Goal: Task Accomplishment & Management: Manage account settings

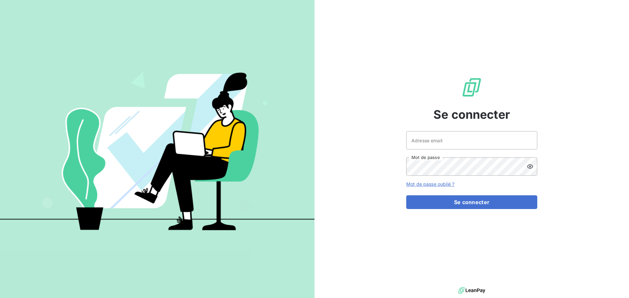
click at [0, 0] on div at bounding box center [0, 0] width 0 height 0
click at [496, 135] on input "Adresse email" at bounding box center [471, 140] width 131 height 18
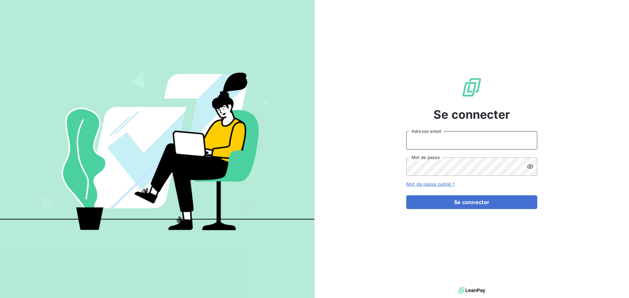
type input "kmusard@oet.fr"
click at [527, 171] on div at bounding box center [532, 167] width 10 height 18
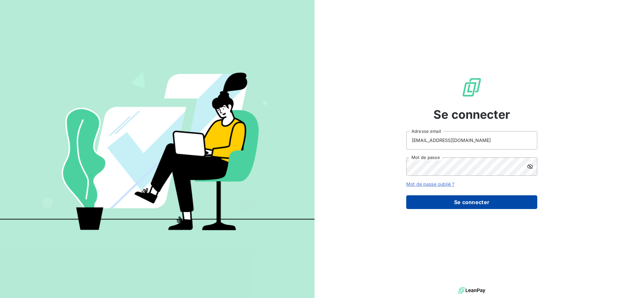
click at [456, 201] on button "Se connecter" at bounding box center [471, 203] width 131 height 14
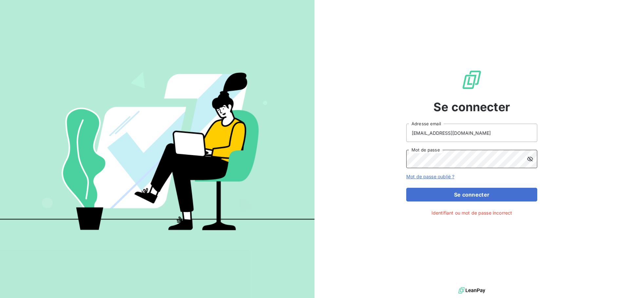
click at [208, 160] on div "Se connecter kmusard@oet.fr Adresse email Mot de passe Mot de passe oublié ? Se…" at bounding box center [314, 149] width 629 height 298
click at [406, 188] on button "Se connecter" at bounding box center [471, 195] width 131 height 14
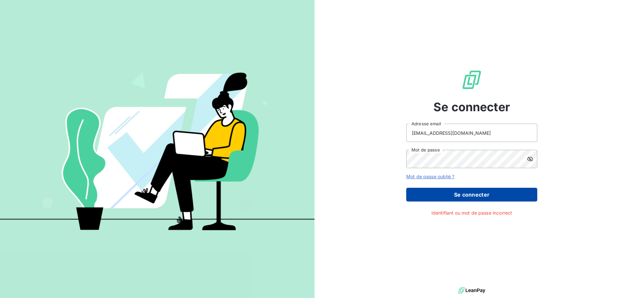
click at [423, 189] on button "Se connecter" at bounding box center [471, 195] width 131 height 14
click at [442, 193] on button "Se connecter" at bounding box center [471, 195] width 131 height 14
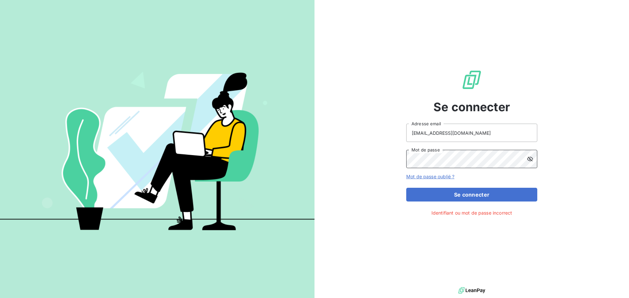
click at [382, 160] on div "Se connecter kmusard@oet.fr Adresse email Mot de passe Mot de passe oublié ? Se…" at bounding box center [471, 143] width 314 height 286
click at [406, 188] on button "Se connecter" at bounding box center [471, 195] width 131 height 14
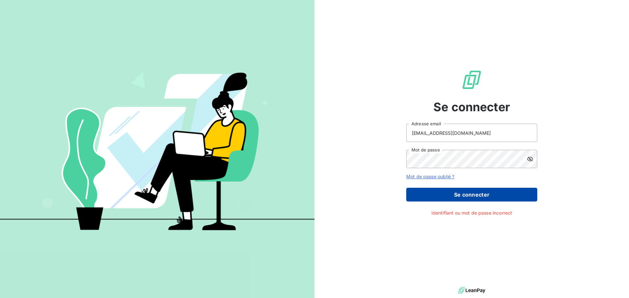
click at [432, 197] on button "Se connecter" at bounding box center [471, 195] width 131 height 14
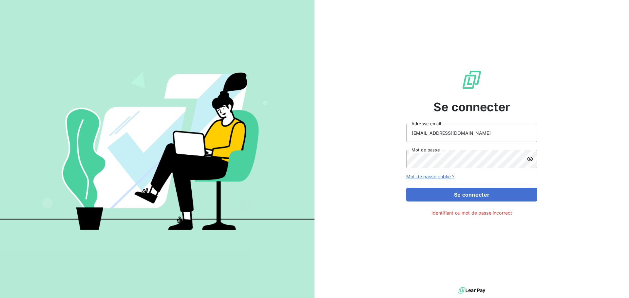
click at [529, 158] on icon at bounding box center [530, 159] width 6 height 5
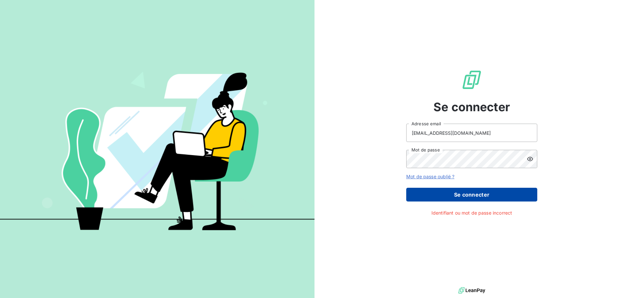
click at [484, 193] on button "Se connecter" at bounding box center [471, 195] width 131 height 14
click at [483, 193] on button "Se connecter" at bounding box center [471, 195] width 131 height 14
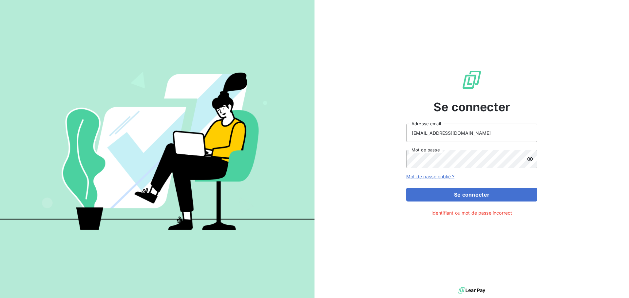
click at [618, 298] on div at bounding box center [314, 298] width 629 height 0
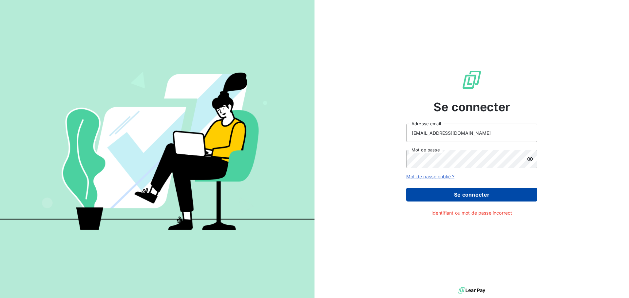
click at [476, 194] on button "Se connecter" at bounding box center [471, 195] width 131 height 14
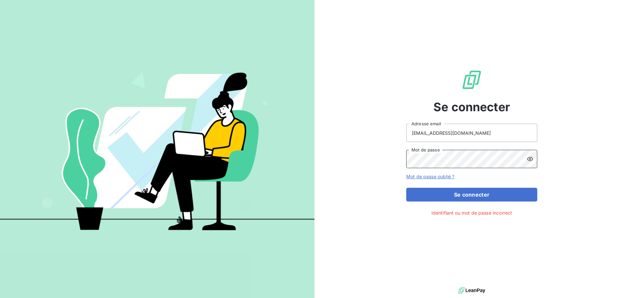
click at [366, 185] on div "Se connecter kmusard@oet.fr Adresse email Mot de passe Mot de passe oublié ? Se…" at bounding box center [471, 143] width 314 height 286
click at [530, 159] on icon at bounding box center [530, 159] width 7 height 7
click at [530, 159] on icon at bounding box center [530, 159] width 6 height 5
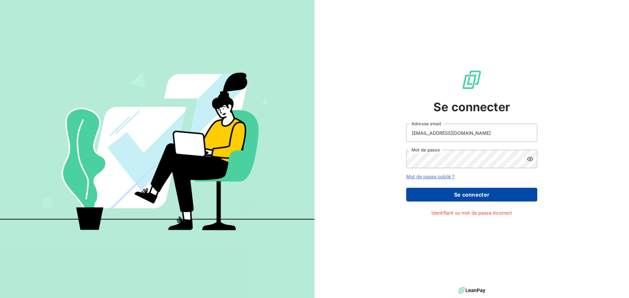
click at [498, 195] on button "Se connecter" at bounding box center [471, 195] width 131 height 14
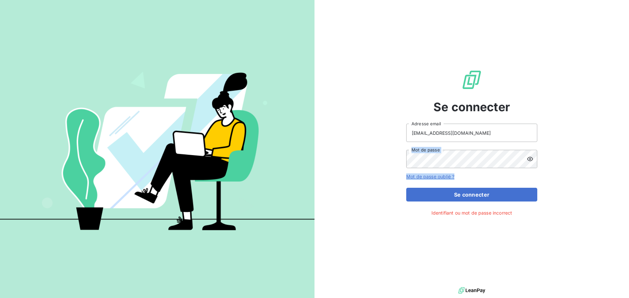
click at [443, 168] on form "kmusard@oet.fr Adresse email Mot de passe Mot de passe oublié ? Se connecter" at bounding box center [471, 163] width 131 height 78
drag, startPoint x: 480, startPoint y: 169, endPoint x: 378, endPoint y: 166, distance: 102.2
click at [378, 166] on div "Se connecter kmusard@oet.fr Adresse email Mot de passe Mot de passe oublié ? Se…" at bounding box center [471, 143] width 314 height 286
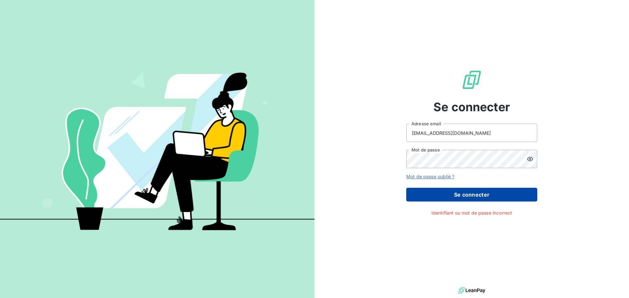
click at [430, 194] on button "Se connecter" at bounding box center [471, 195] width 131 height 14
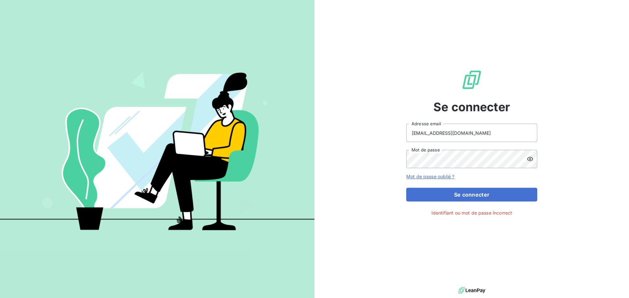
click at [611, 298] on div at bounding box center [314, 298] width 629 height 0
click at [446, 133] on input "kmusard@oet.fr" at bounding box center [471, 133] width 131 height 18
click at [0, 0] on div at bounding box center [0, 0] width 0 height 0
click at [474, 132] on input "kmusard@oet.fr" at bounding box center [471, 133] width 131 height 18
click at [428, 179] on link "Mot de passe oublié ?" at bounding box center [430, 177] width 48 height 6
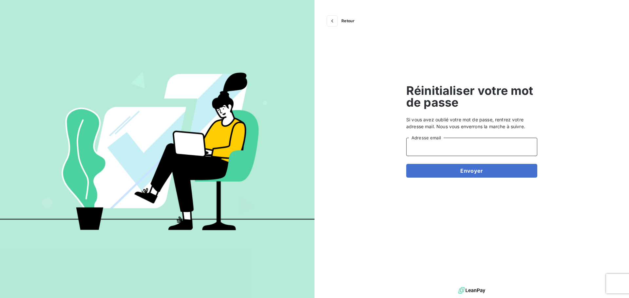
click at [427, 143] on input "Adresse email" at bounding box center [471, 147] width 131 height 18
type input "[EMAIL_ADDRESS][DOMAIN_NAME]"
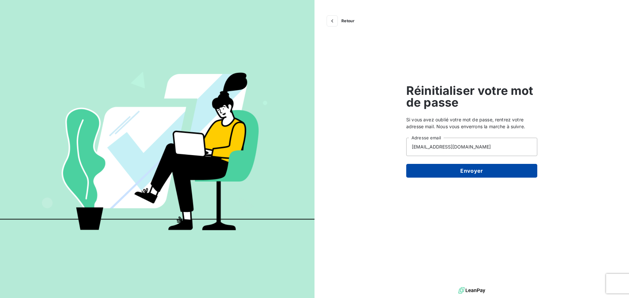
click at [452, 174] on button "Envoyer" at bounding box center [471, 171] width 131 height 14
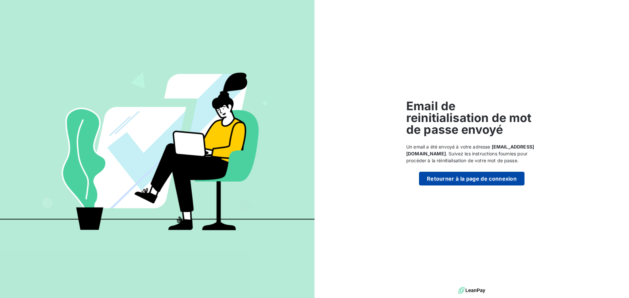
click at [442, 175] on button "Retourner à la page de connexion" at bounding box center [471, 179] width 105 height 14
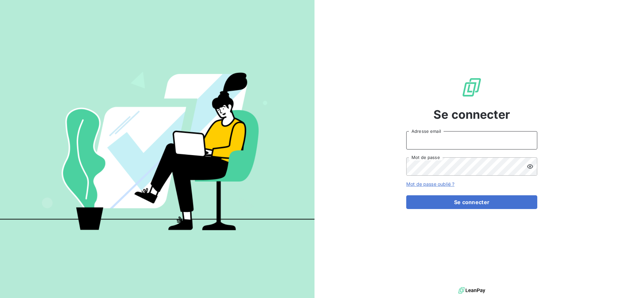
click at [443, 142] on input "Adresse email" at bounding box center [471, 140] width 131 height 18
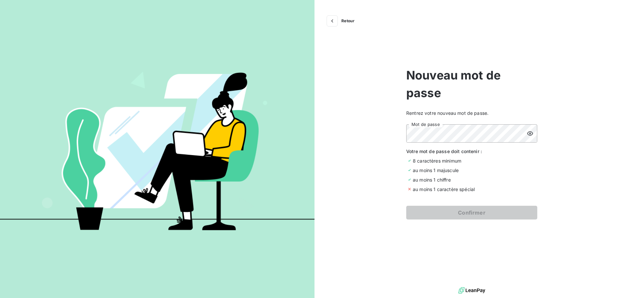
click at [500, 193] on form "Mot de passe Votre mot de passe doit contenir : 8 caractères minimum au moins 1…" at bounding box center [471, 171] width 131 height 95
click at [0, 0] on div at bounding box center [0, 0] width 0 height 0
click at [379, 146] on div "Retour Nouveau mot de passe Rentrez votre nouveau mot de passe. Mot de passe Vo…" at bounding box center [471, 143] width 314 height 286
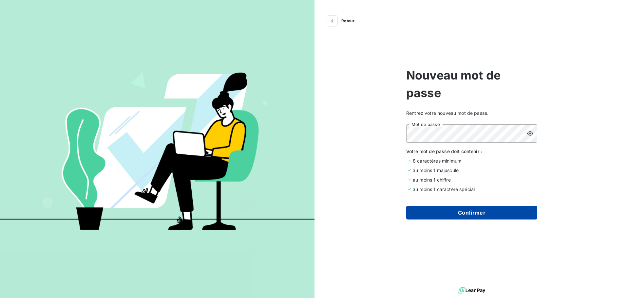
click at [461, 216] on button "Confirmer" at bounding box center [471, 213] width 131 height 14
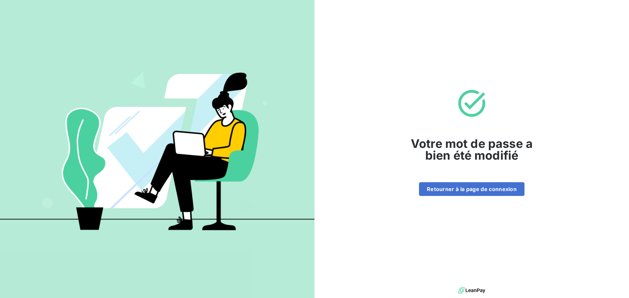
click at [496, 298] on div at bounding box center [314, 298] width 629 height 0
click at [481, 191] on button "Retourner à la page de connexion" at bounding box center [471, 189] width 105 height 14
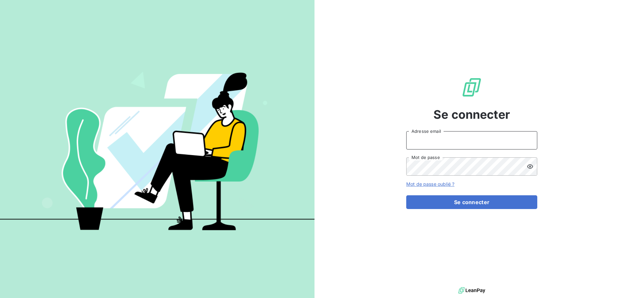
click at [496, 144] on input "Adresse email" at bounding box center [471, 140] width 131 height 18
click at [440, 298] on div at bounding box center [314, 298] width 629 height 0
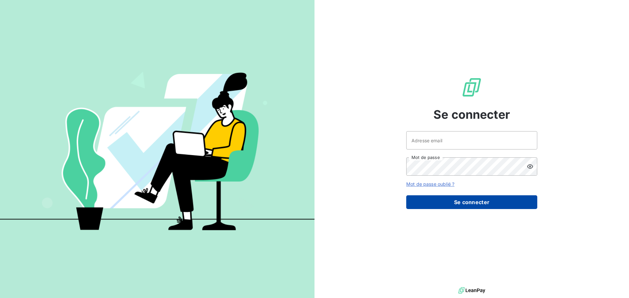
click at [462, 203] on button "Se connecter" at bounding box center [471, 203] width 131 height 14
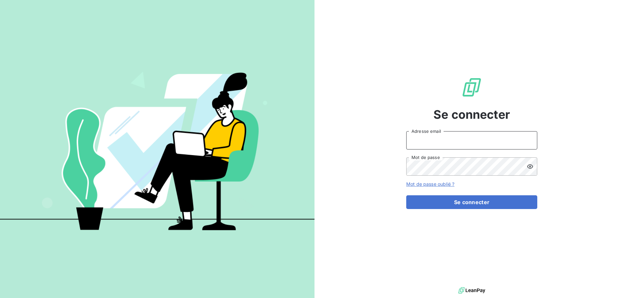
click at [451, 142] on input "Adresse email" at bounding box center [471, 140] width 131 height 18
type input "kmusard@oet.fr"
click at [573, 152] on div "Se connecter kmusard@oet.fr Adresse email Mot de passe Mot de passe oublié ? Se…" at bounding box center [471, 143] width 314 height 286
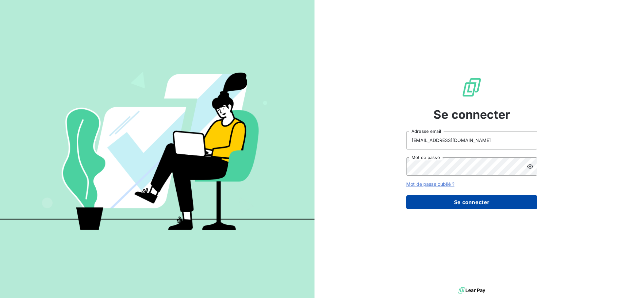
click at [512, 199] on button "Se connecter" at bounding box center [471, 203] width 131 height 14
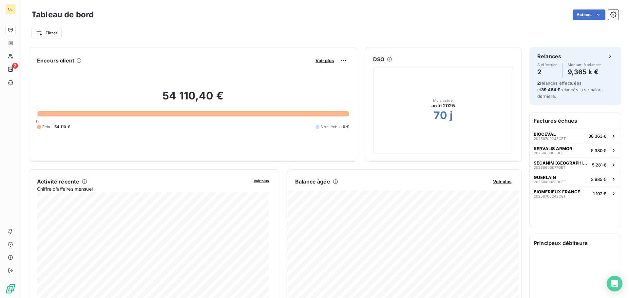
click at [518, 298] on div at bounding box center [314, 298] width 629 height 0
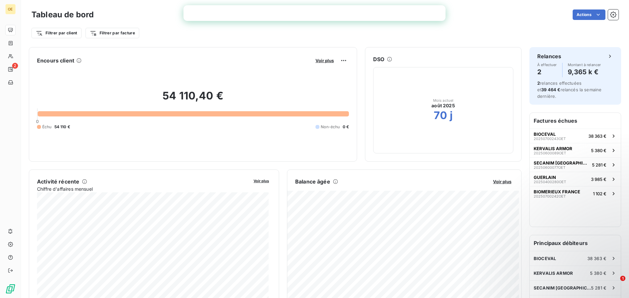
click at [432, 30] on div "Filtrer par client Filtrer par facture" at bounding box center [324, 33] width 587 height 12
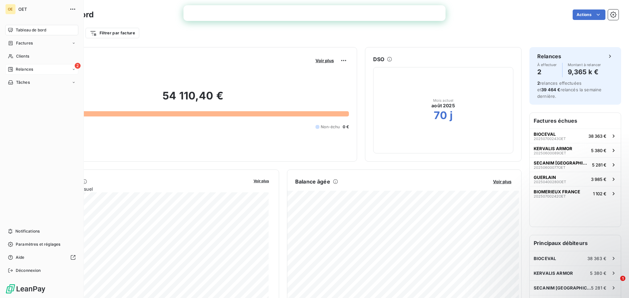
click at [12, 66] on div "2 Relances" at bounding box center [41, 69] width 73 height 10
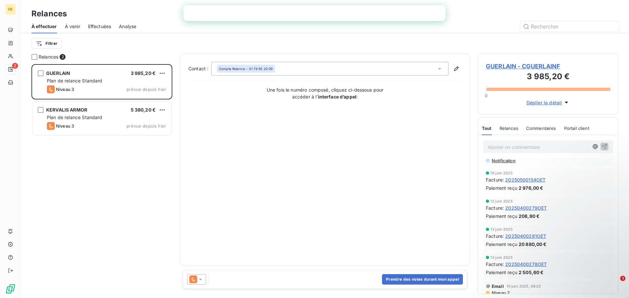
scroll to position [218, 0]
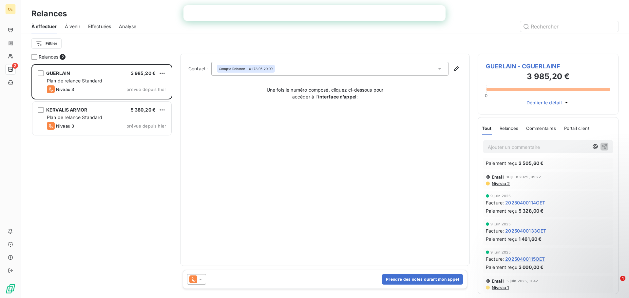
click at [564, 103] on icon "button" at bounding box center [566, 102] width 7 height 7
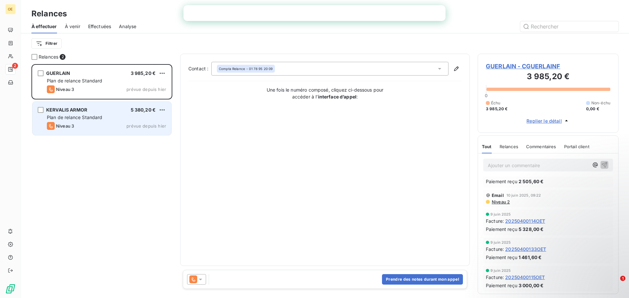
click at [112, 113] on div "KERVALIS ARMOR 5 380,20 €" at bounding box center [106, 110] width 119 height 6
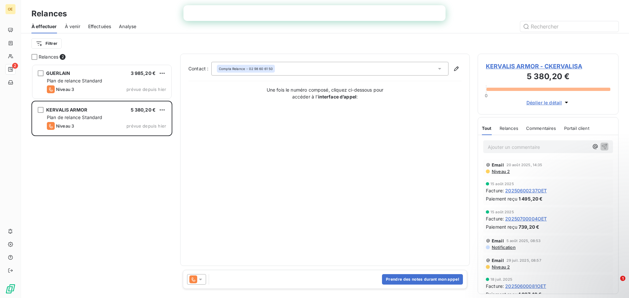
click at [569, 102] on icon "button" at bounding box center [566, 102] width 7 height 7
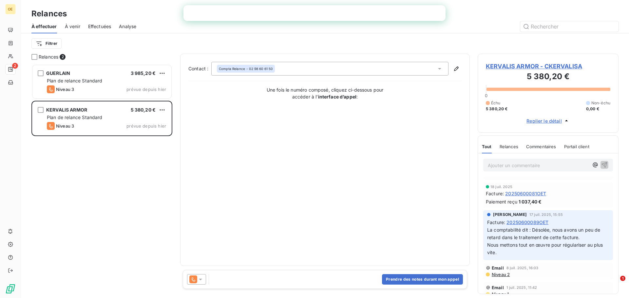
scroll to position [109, 0]
click at [618, 207] on div "Tout Relances Commentaires Portail client Tout Relances Commentaires Portail cl…" at bounding box center [548, 215] width 141 height 159
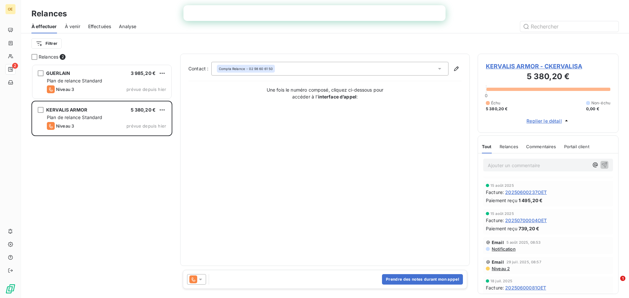
scroll to position [14, 0]
click at [377, 191] on div "Contact : Compta Relance - 02 98 60 61 50 Une fois le numéro composé, cliquez c…" at bounding box center [324, 160] width 273 height 196
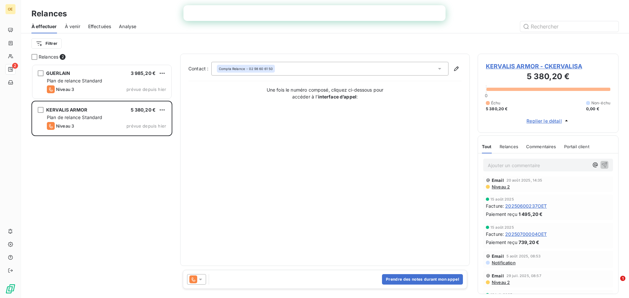
scroll to position [0, 0]
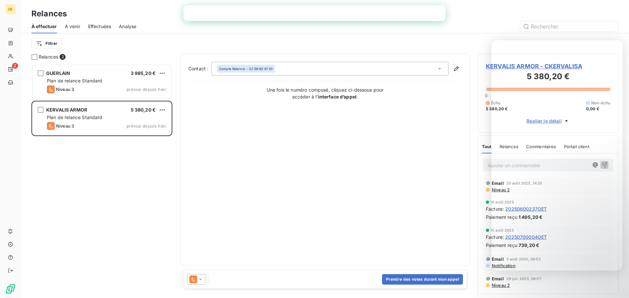
click at [385, 187] on div "Contact : Compta Relance - 02 98 60 61 50 Une fois le numéro composé, cliquez c…" at bounding box center [324, 160] width 273 height 196
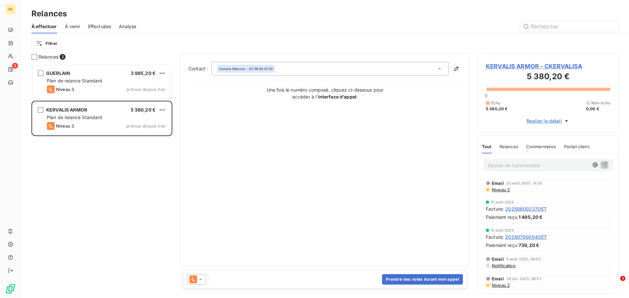
click at [507, 189] on span "Niveau 2" at bounding box center [500, 189] width 19 height 5
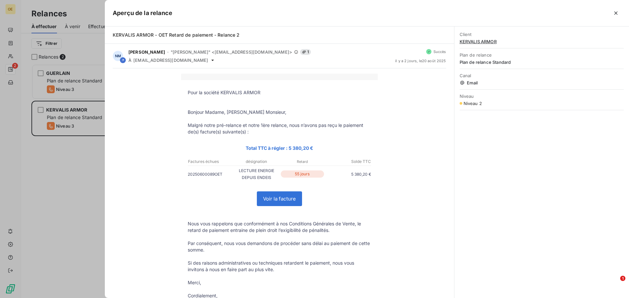
click at [83, 190] on div at bounding box center [314, 149] width 629 height 298
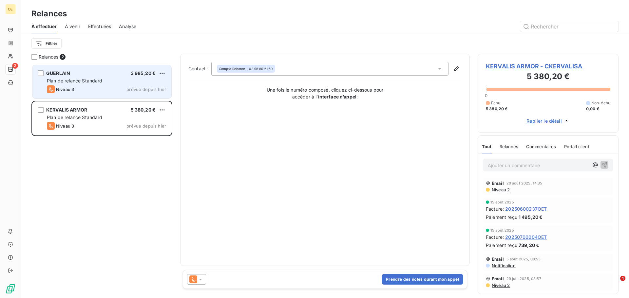
click at [80, 86] on div "Niveau 3 prévue depuis hier" at bounding box center [106, 89] width 119 height 8
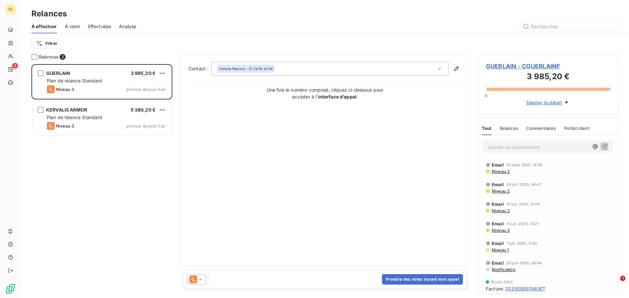
click at [500, 171] on span "Niveau 2" at bounding box center [500, 171] width 19 height 5
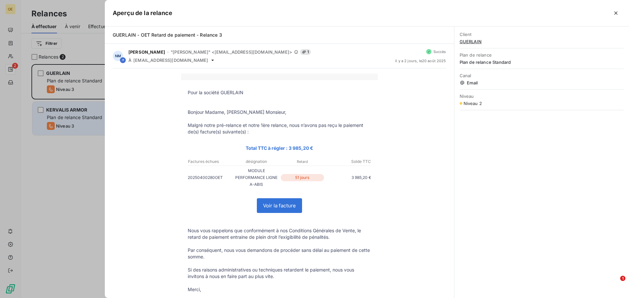
click at [63, 128] on div at bounding box center [314, 149] width 629 height 298
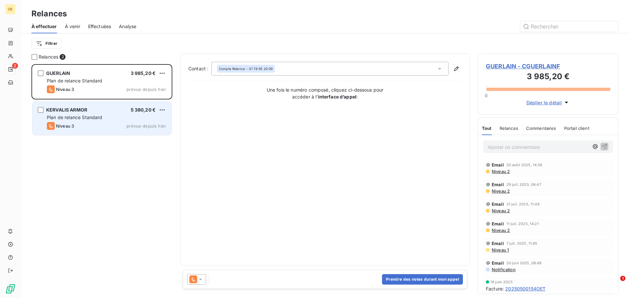
click at [106, 121] on div "Plan de relance Standard" at bounding box center [106, 117] width 119 height 7
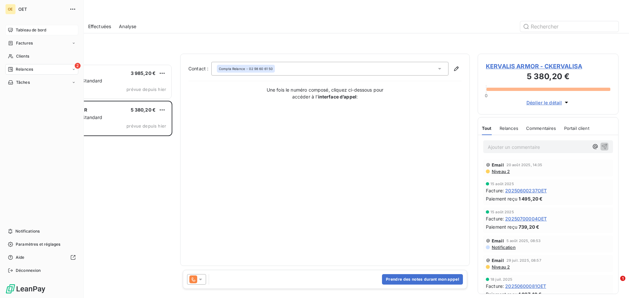
click at [14, 33] on div "Tableau de bord" at bounding box center [41, 30] width 73 height 10
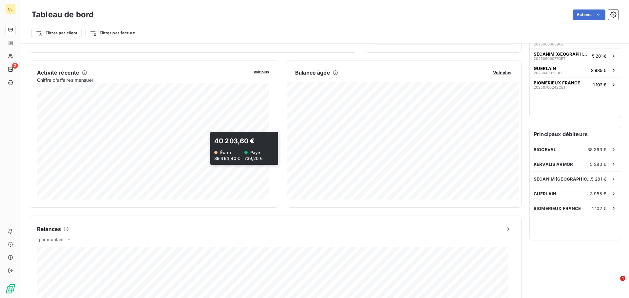
scroll to position [219, 0]
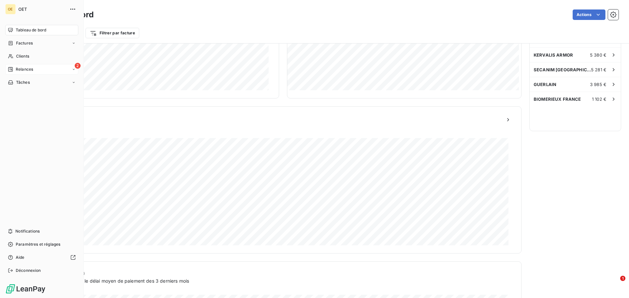
click at [12, 71] on icon at bounding box center [10, 69] width 5 height 5
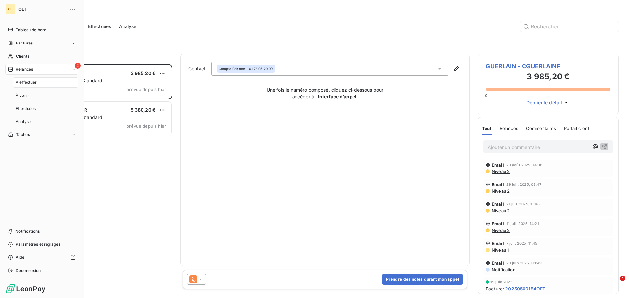
scroll to position [229, 136]
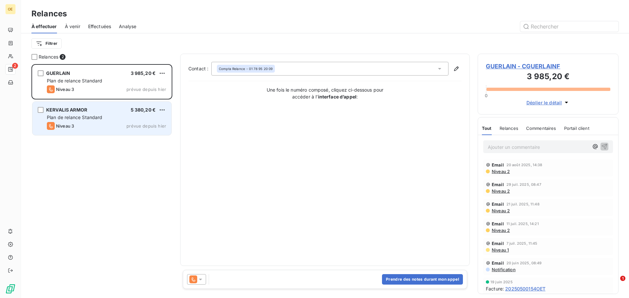
click at [100, 125] on div "Niveau 3 prévue depuis hier" at bounding box center [106, 126] width 119 height 8
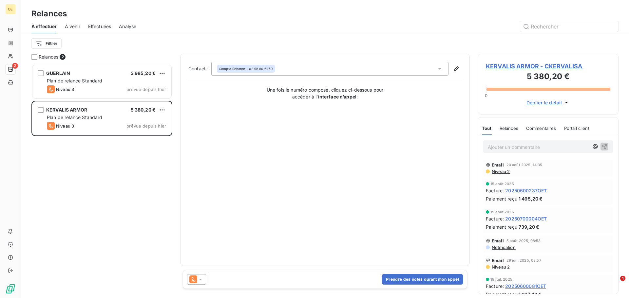
click at [558, 105] on span "Déplier le détail" at bounding box center [544, 102] width 36 height 7
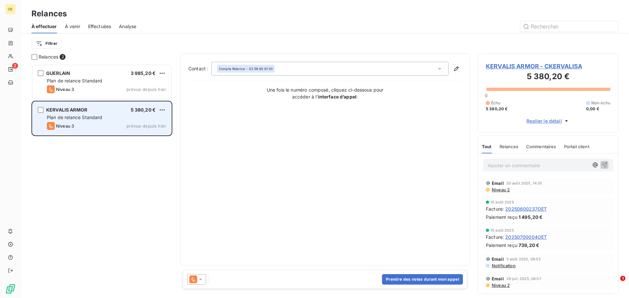
click at [166, 110] on div "KERVALIS ARMOR 5 380,20 € Plan de relance Standard Niveau 3 prévue depuis hier" at bounding box center [101, 118] width 139 height 33
click at [163, 109] on html "OE 2 Relances À effectuer À venir Effectuées Analyse Filtrer Relances 2 GUERLAI…" at bounding box center [314, 149] width 629 height 298
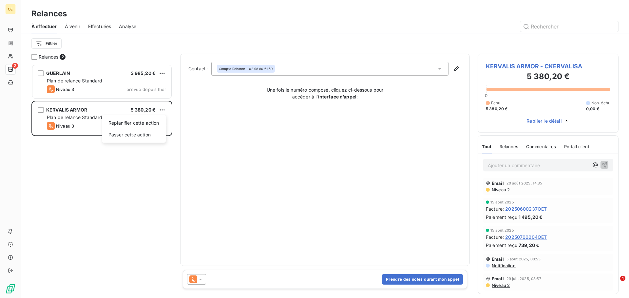
click at [148, 154] on html "OE 2 Relances À effectuer À venir Effectuées Analyse Filtrer Relances 2 GUERLAI…" at bounding box center [314, 149] width 629 height 298
click at [80, 28] on span "À venir" at bounding box center [72, 26] width 15 height 7
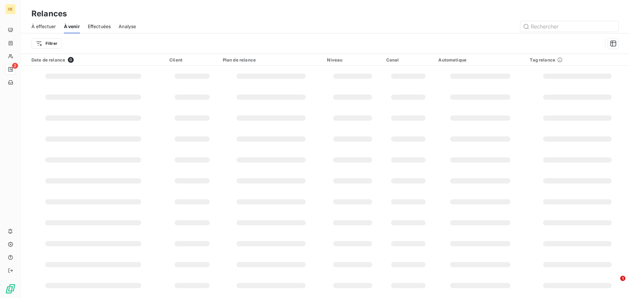
click at [95, 29] on span "Effectuées" at bounding box center [99, 26] width 23 height 7
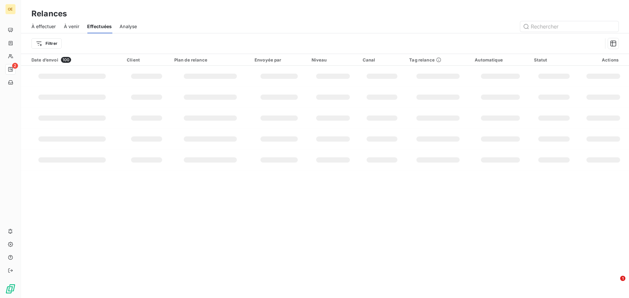
click at [50, 23] on span "À effectuer" at bounding box center [43, 26] width 25 height 7
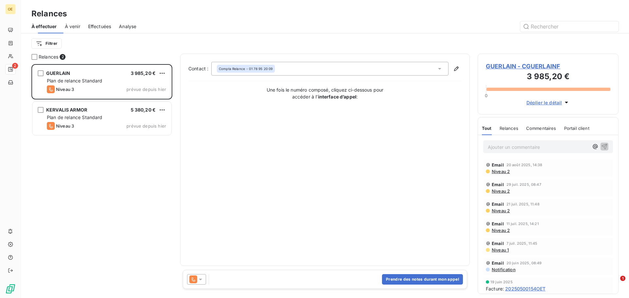
scroll to position [229, 136]
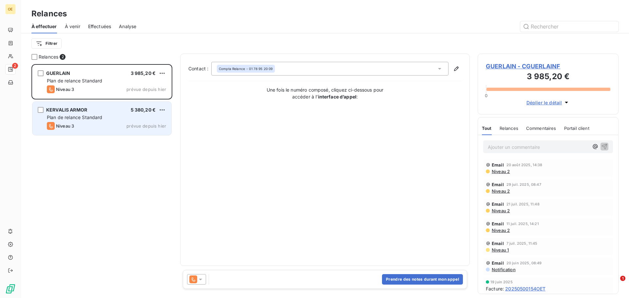
click at [105, 132] on div "KERVALIS ARMOR 5 380,20 € Plan de relance Standard Niveau 3 prévue depuis hier" at bounding box center [101, 118] width 139 height 33
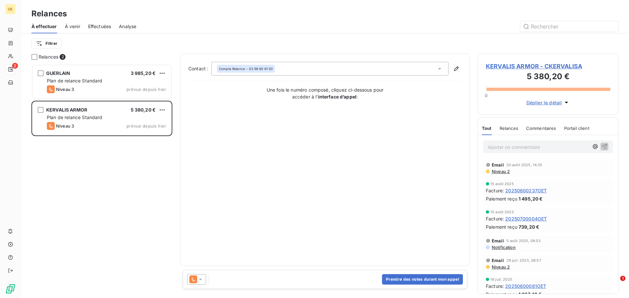
click at [495, 169] on span "Niveau 2" at bounding box center [500, 171] width 19 height 5
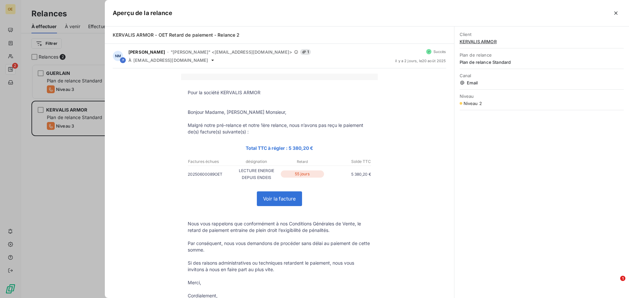
click at [42, 167] on div at bounding box center [314, 149] width 629 height 298
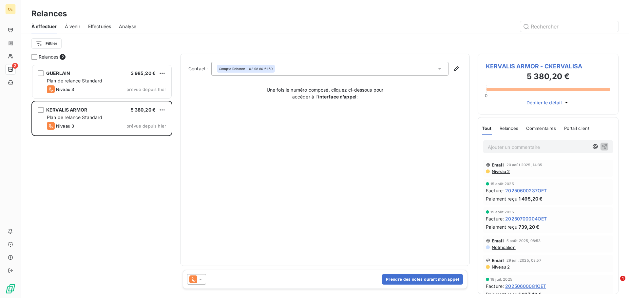
click at [501, 172] on span "Niveau 2" at bounding box center [500, 171] width 19 height 5
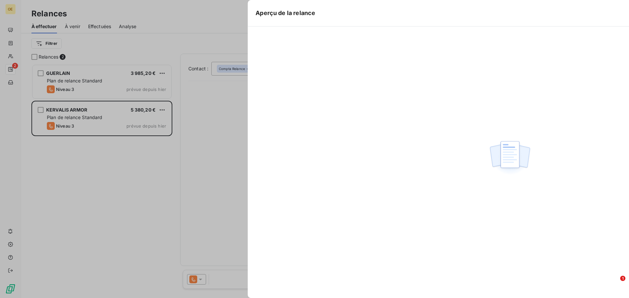
scroll to position [229, 136]
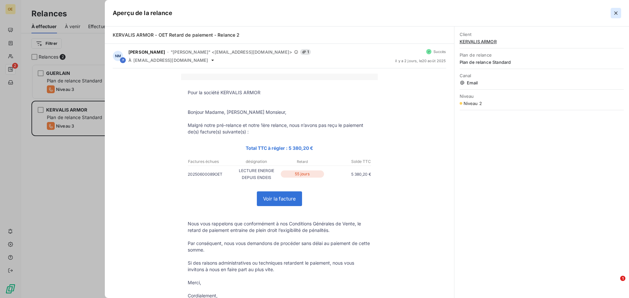
click at [615, 13] on icon "button" at bounding box center [615, 12] width 3 height 3
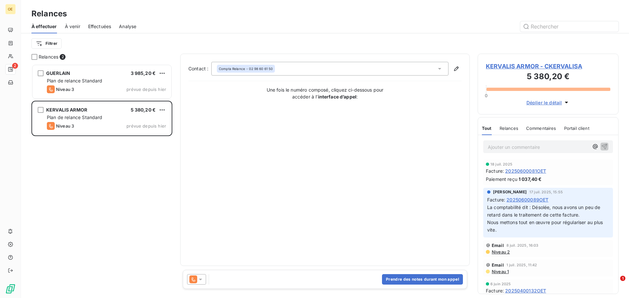
scroll to position [122, 0]
